Goal: Check status: Check status

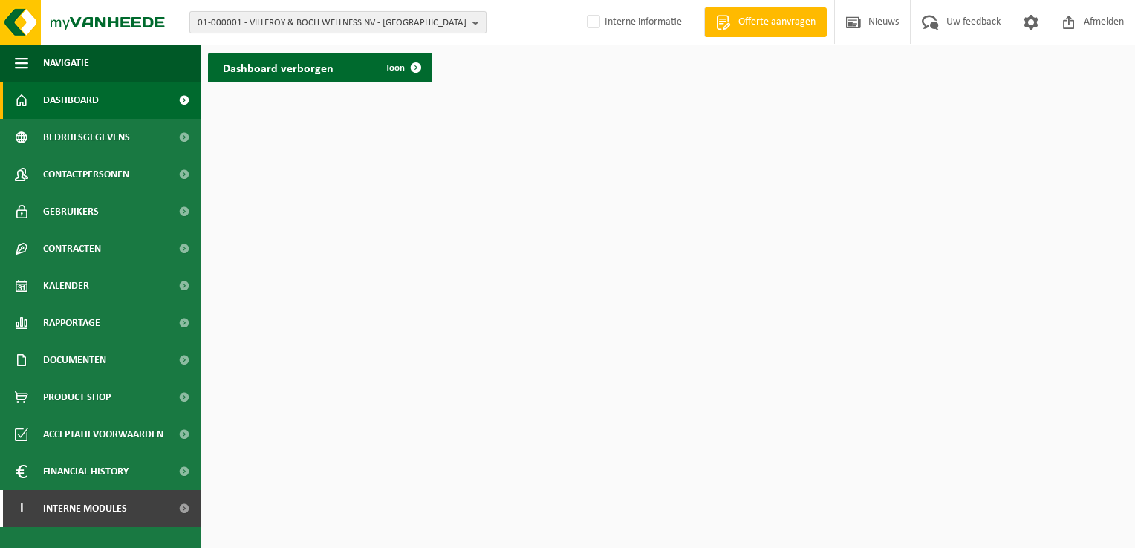
click at [479, 24] on b "button" at bounding box center [479, 22] width 13 height 21
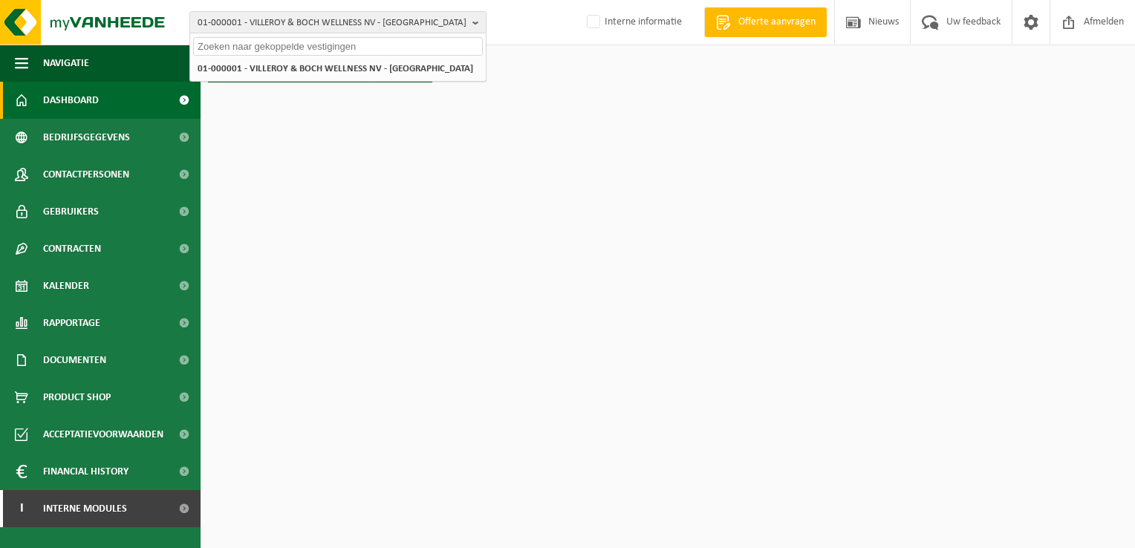
click at [433, 43] on input "text" at bounding box center [338, 46] width 290 height 19
paste input "02-010224"
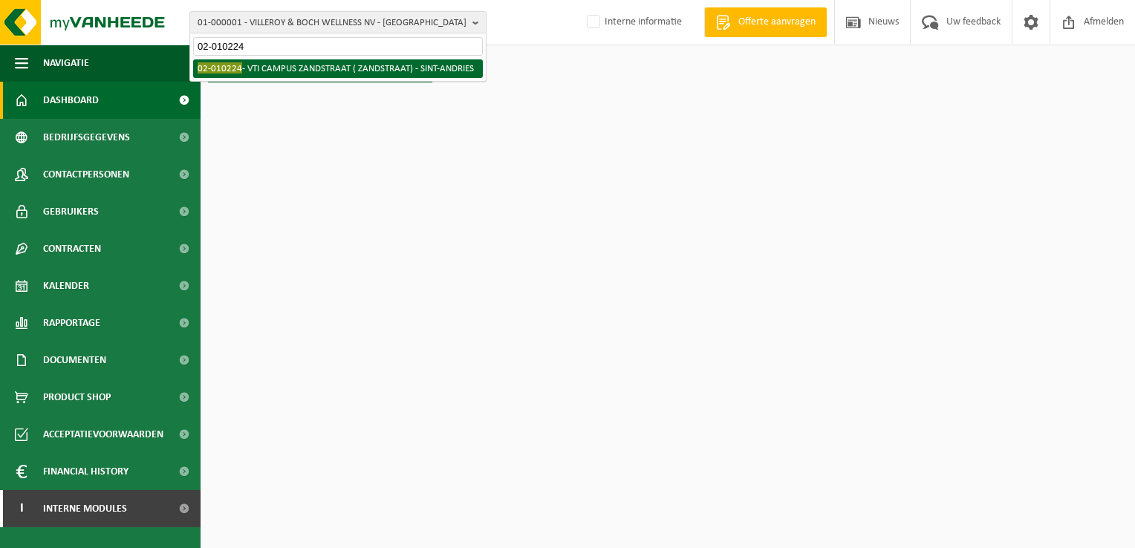
type input "02-010224"
click at [401, 66] on li "02-010224 - VTI CAMPUS [GEOGRAPHIC_DATA] ( ZANDSTRAAT) - SINT-ANDRIES" at bounding box center [338, 68] width 290 height 19
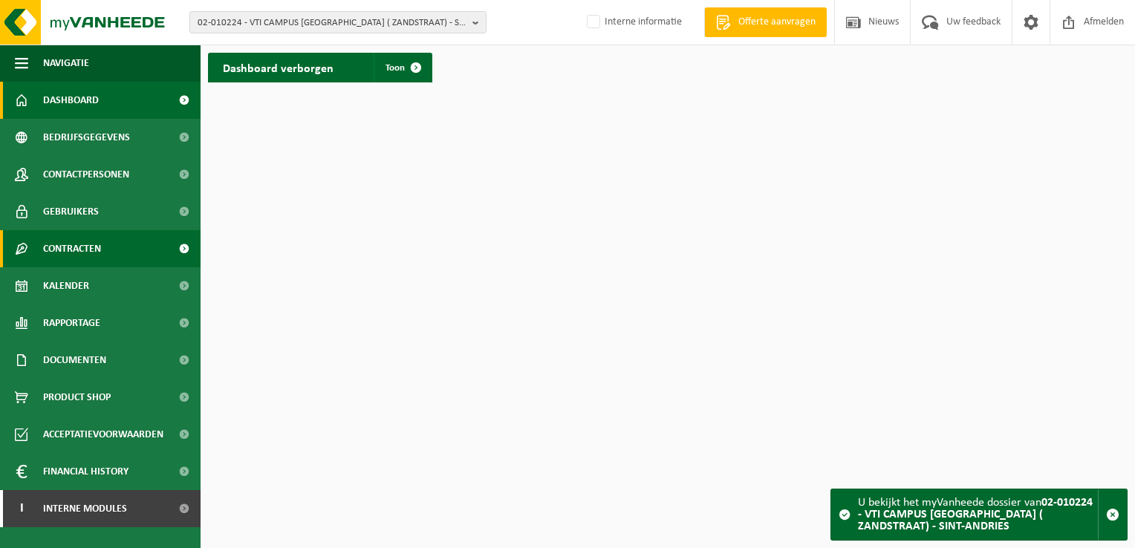
click at [91, 245] on span "Contracten" at bounding box center [72, 248] width 58 height 37
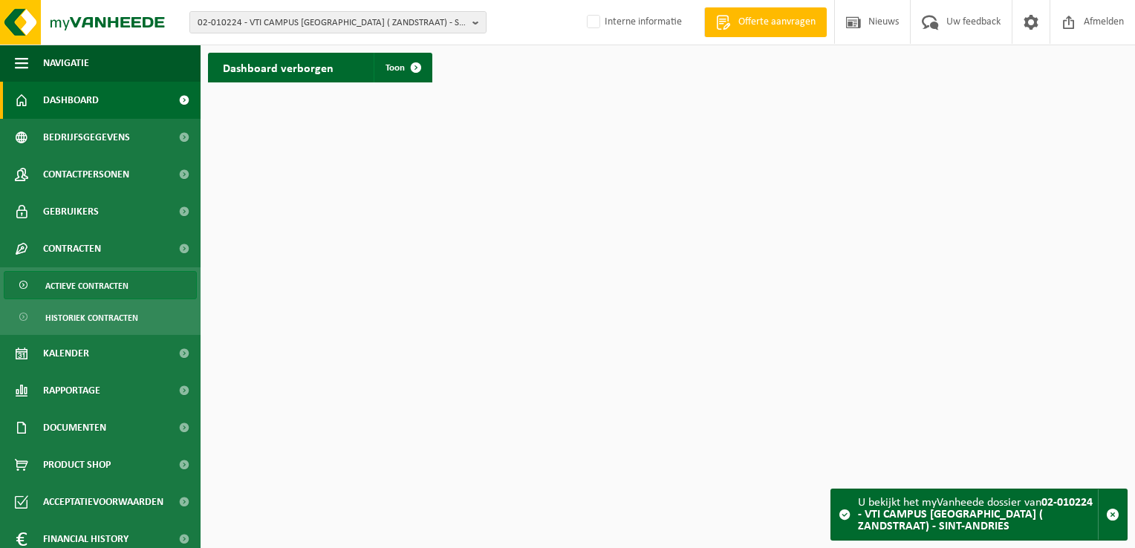
click at [82, 283] on span "Actieve contracten" at bounding box center [86, 286] width 83 height 28
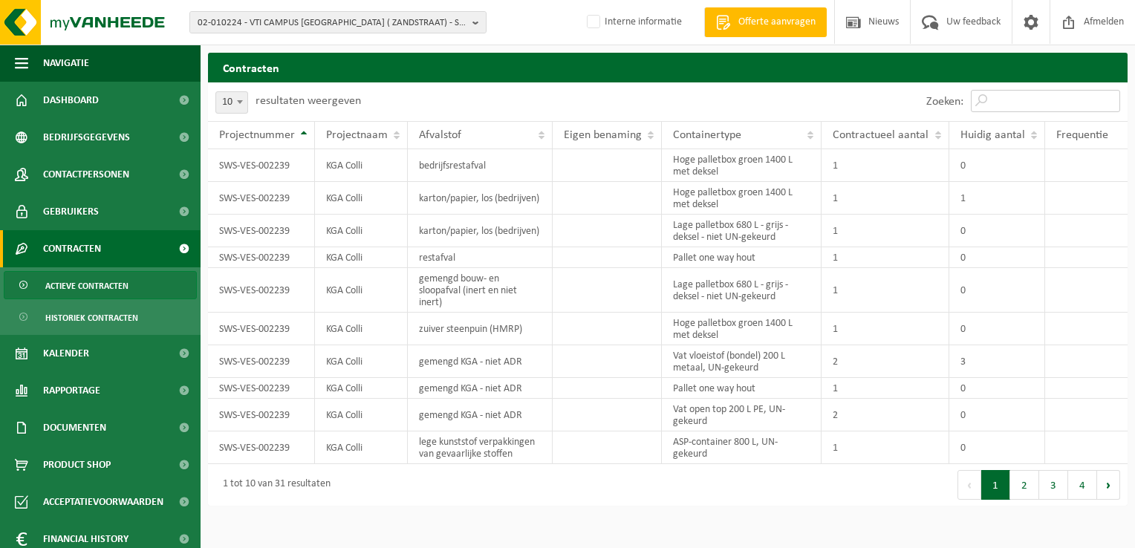
click at [1061, 106] on input "Zoeken:" at bounding box center [1045, 101] width 149 height 22
type input "sws"
click at [1052, 486] on button "2" at bounding box center [1054, 485] width 29 height 30
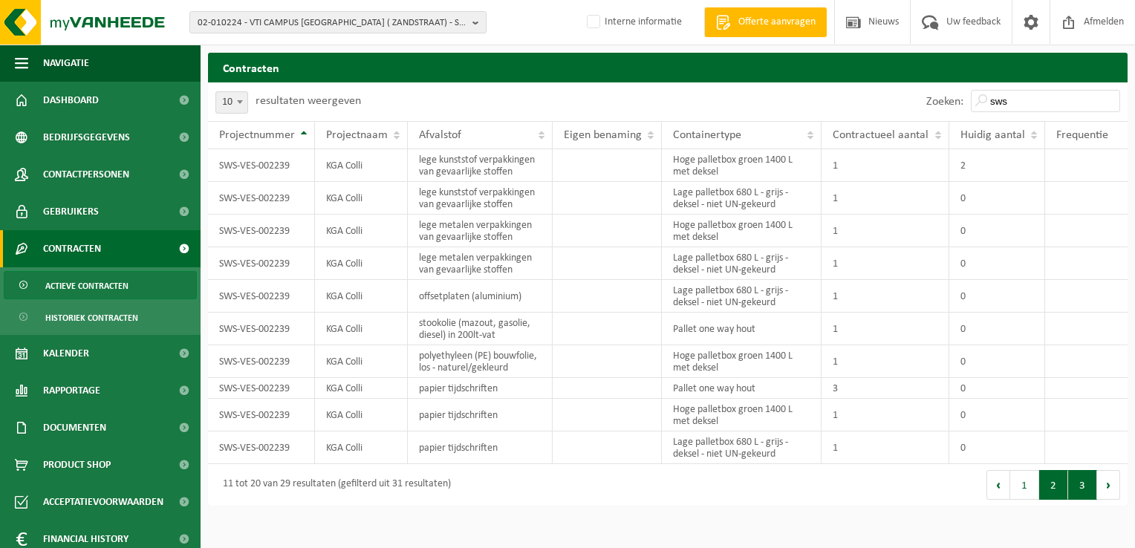
click at [1081, 481] on button "3" at bounding box center [1083, 485] width 29 height 30
